Goal: Information Seeking & Learning: Learn about a topic

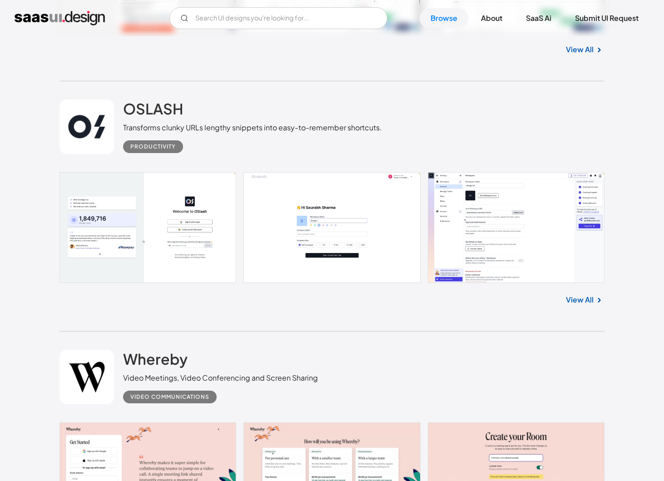
scroll to position [1686, 0]
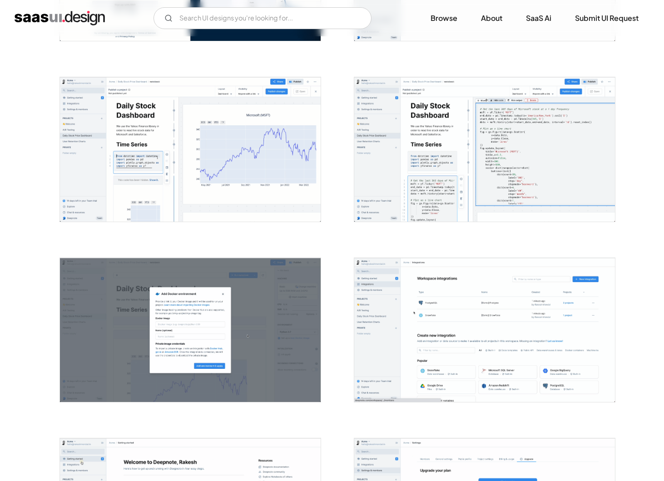
scroll to position [318, 0]
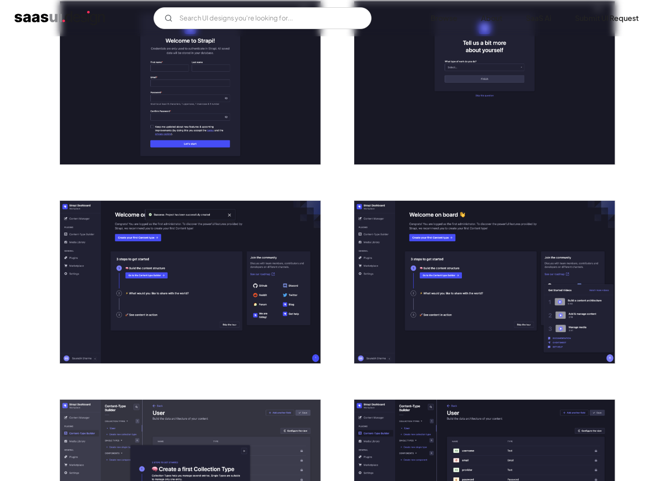
scroll to position [214, 0]
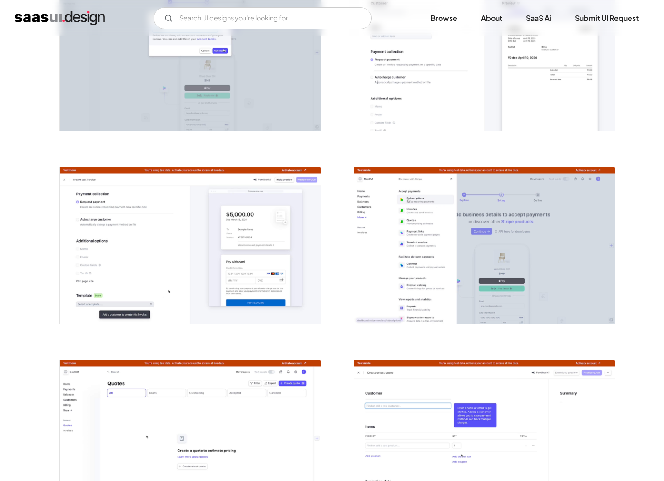
scroll to position [1031, 0]
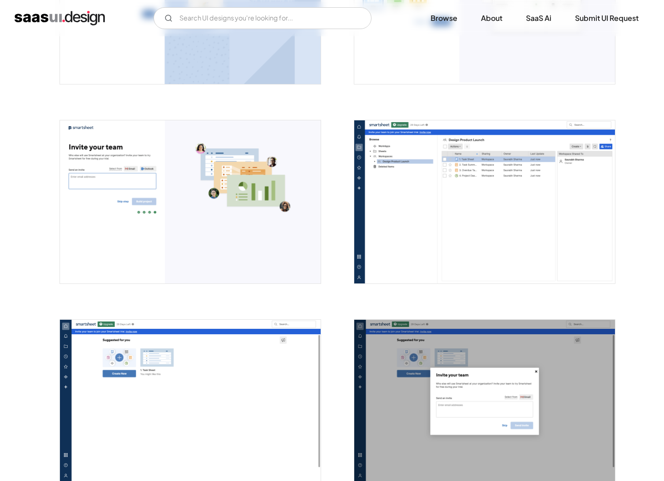
scroll to position [1105, 0]
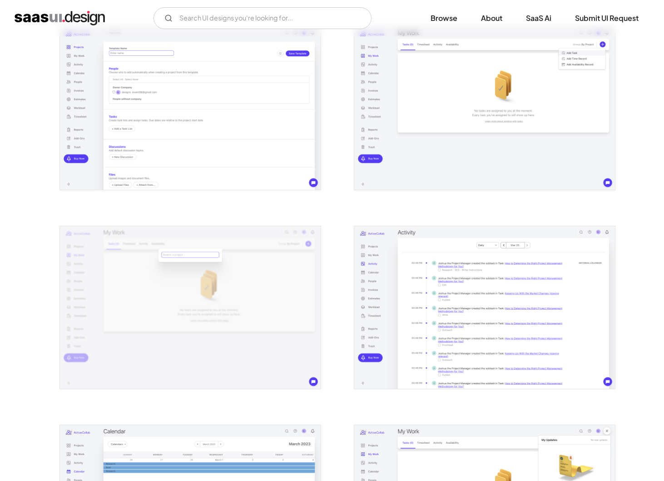
scroll to position [586, 0]
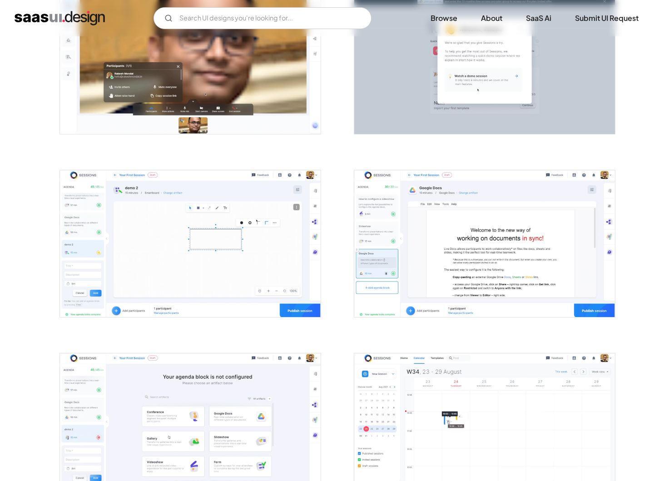
scroll to position [592, 0]
click at [414, 231] on img "open lightbox" at bounding box center [484, 243] width 261 height 147
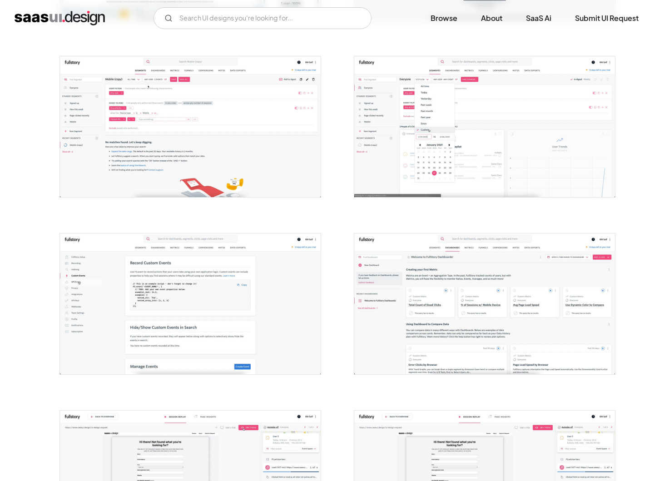
scroll to position [336, 0]
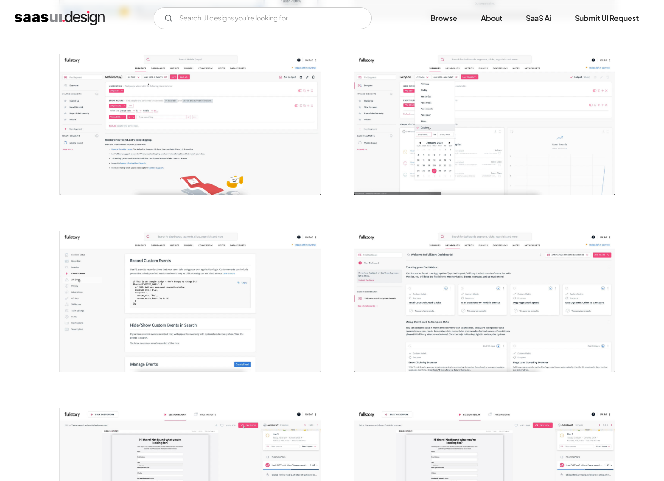
click at [467, 117] on img "open lightbox" at bounding box center [484, 124] width 261 height 141
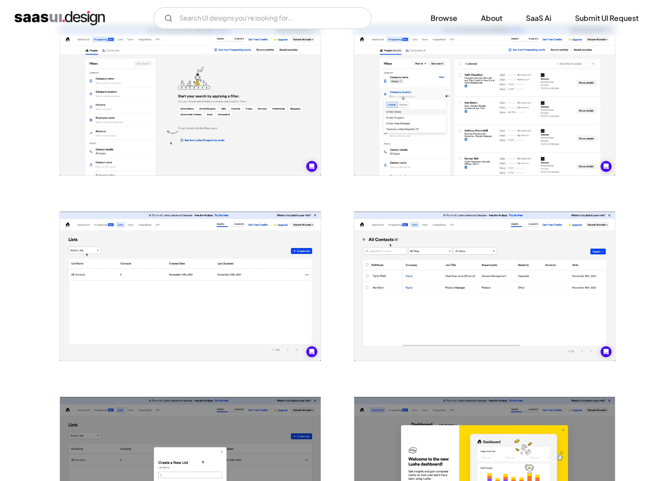
scroll to position [558, 0]
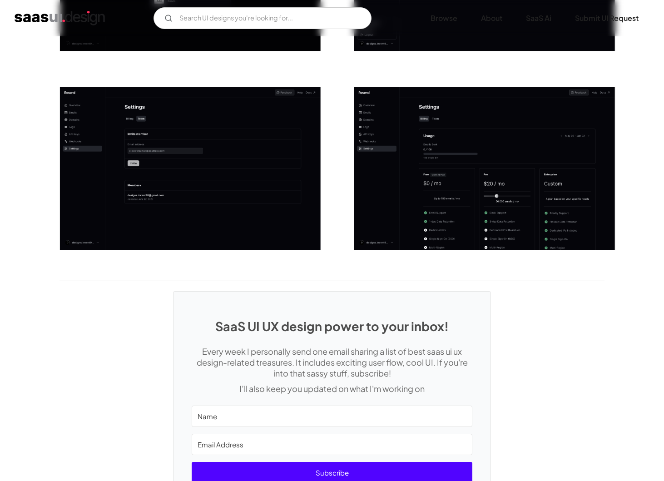
scroll to position [1336, 0]
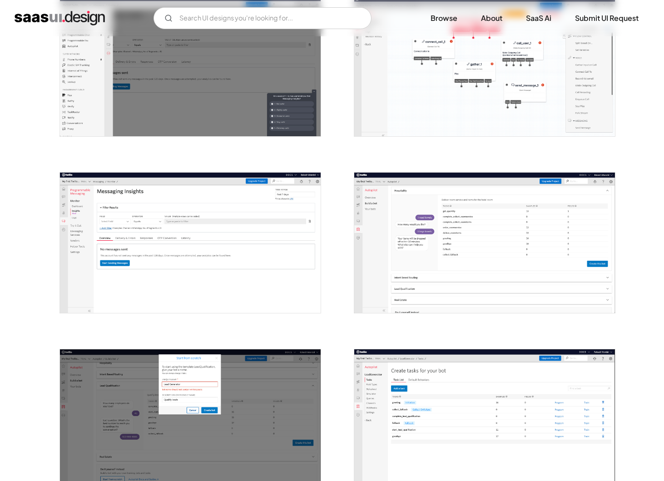
scroll to position [752, 0]
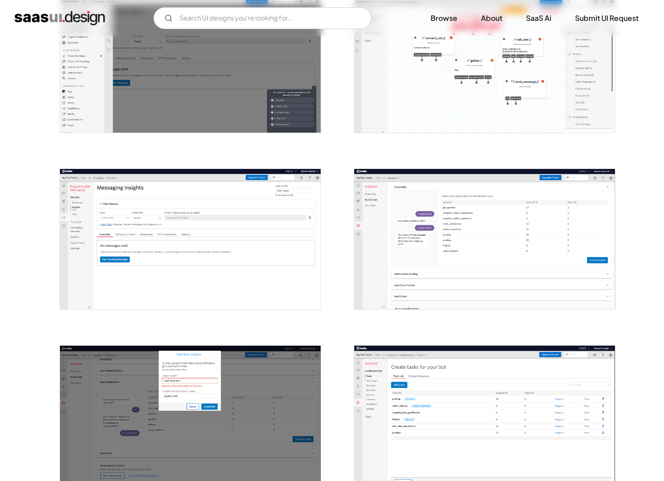
click at [78, 286] on img "open lightbox" at bounding box center [190, 239] width 261 height 140
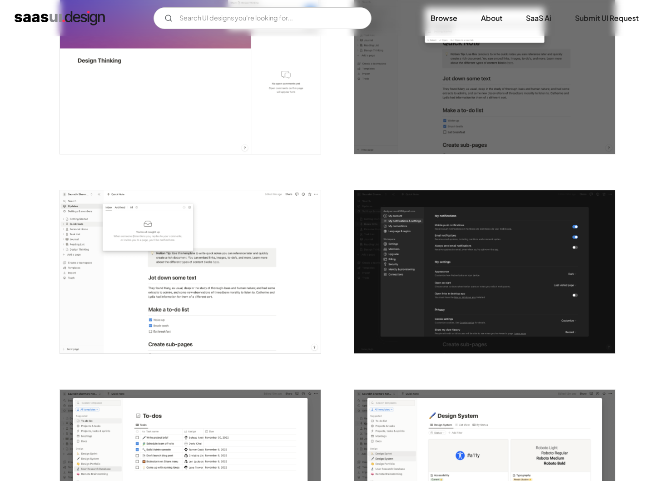
scroll to position [1603, 0]
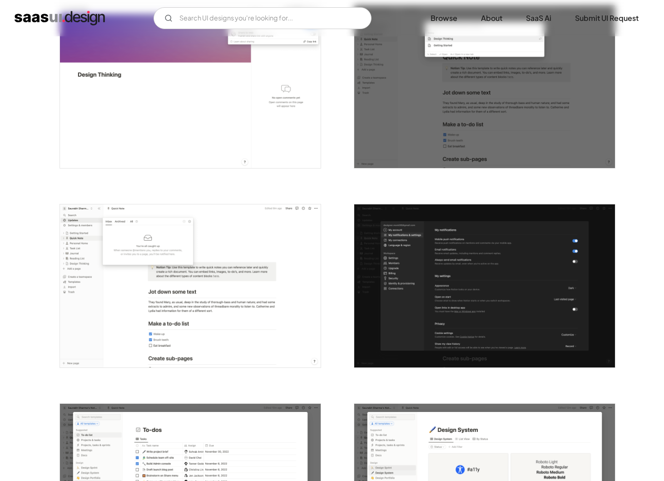
click at [94, 301] on img "open lightbox" at bounding box center [190, 285] width 261 height 163
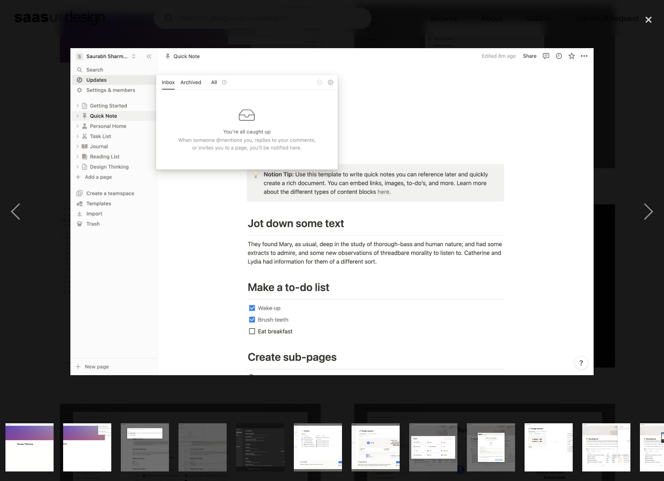
scroll to position [0, 789]
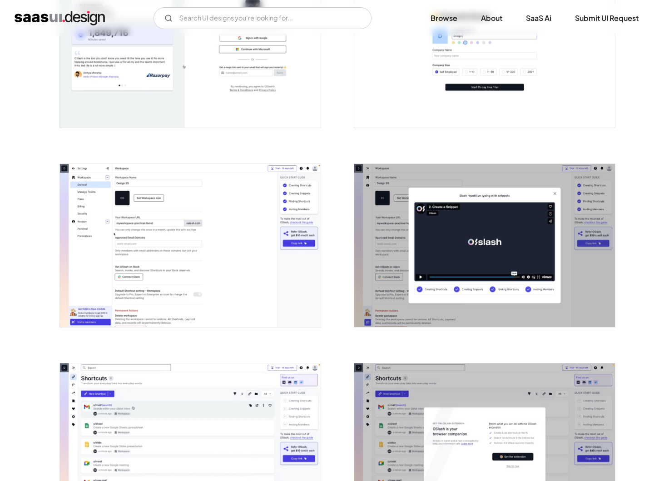
scroll to position [249, 0]
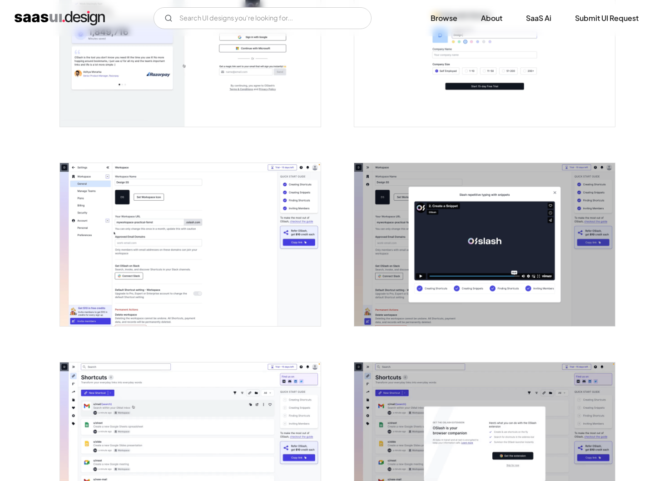
click at [132, 282] on img "open lightbox" at bounding box center [190, 244] width 261 height 163
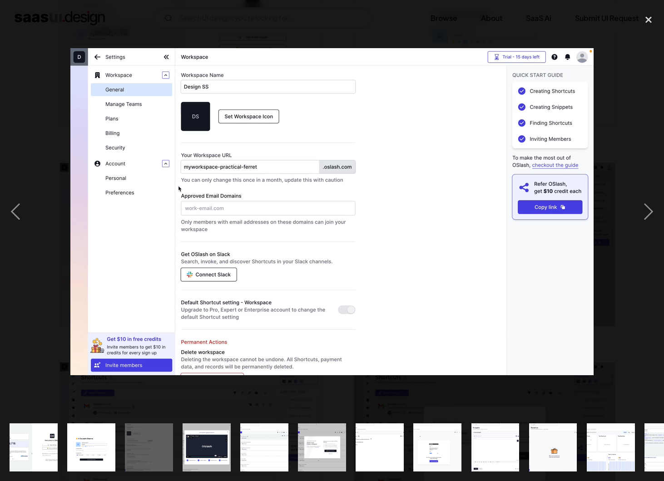
click at [132, 282] on img at bounding box center [331, 211] width 523 height 327
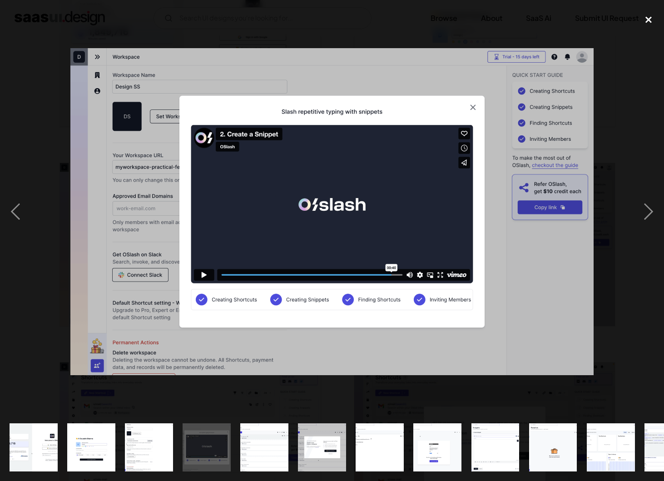
click at [647, 21] on div "close lightbox" at bounding box center [648, 20] width 31 height 20
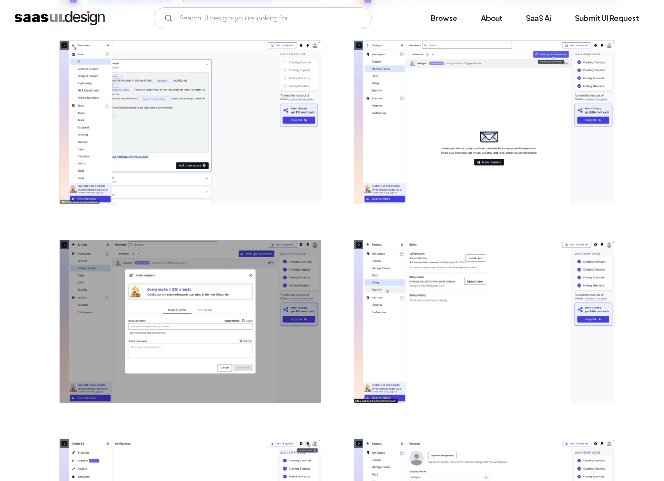
scroll to position [1371, 0]
